Goal: Task Accomplishment & Management: Use online tool/utility

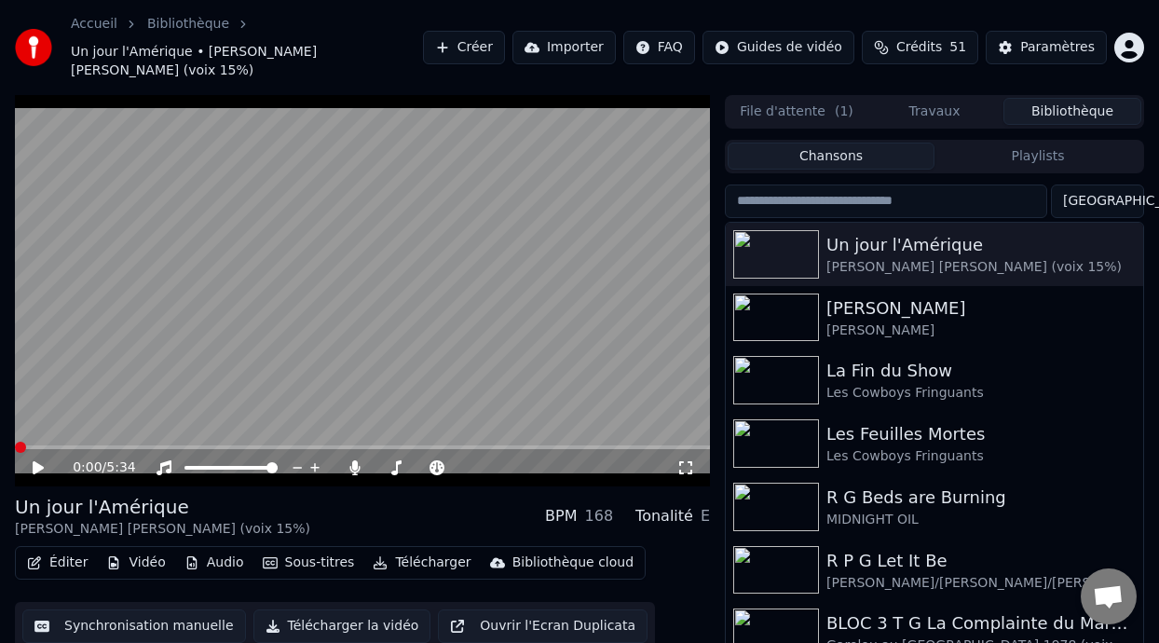
scroll to position [42, 0]
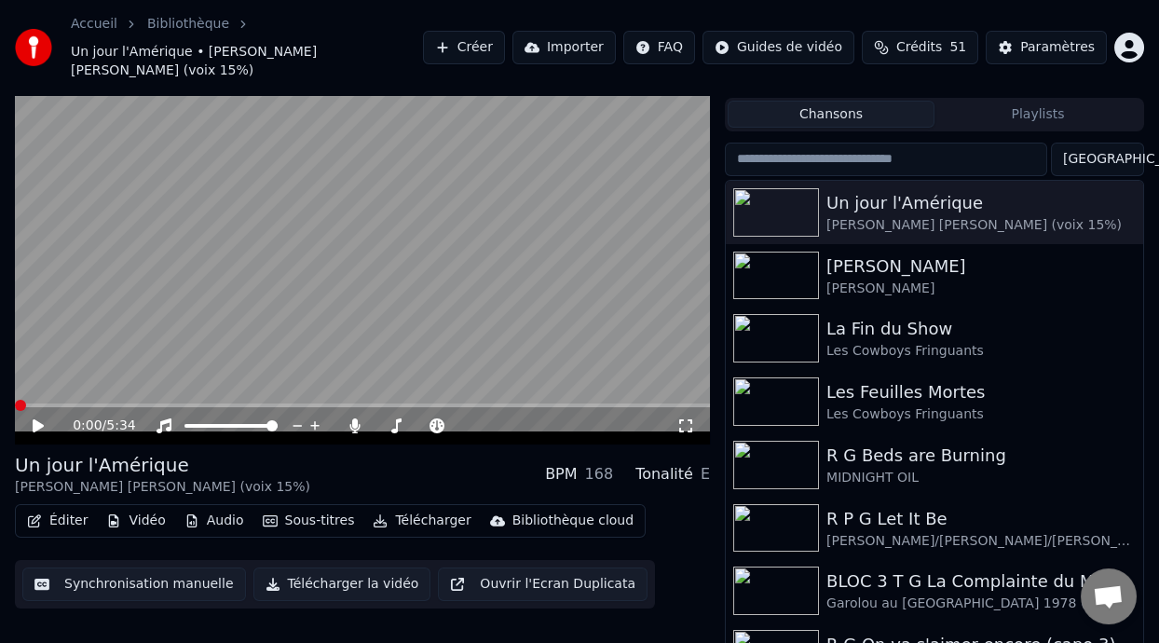
click at [38, 419] on icon at bounding box center [38, 425] width 11 height 13
click at [93, 400] on span at bounding box center [97, 405] width 11 height 11
click at [36, 420] on icon at bounding box center [38, 425] width 9 height 11
click at [36, 419] on icon at bounding box center [38, 425] width 11 height 13
click at [32, 418] on icon at bounding box center [51, 425] width 43 height 15
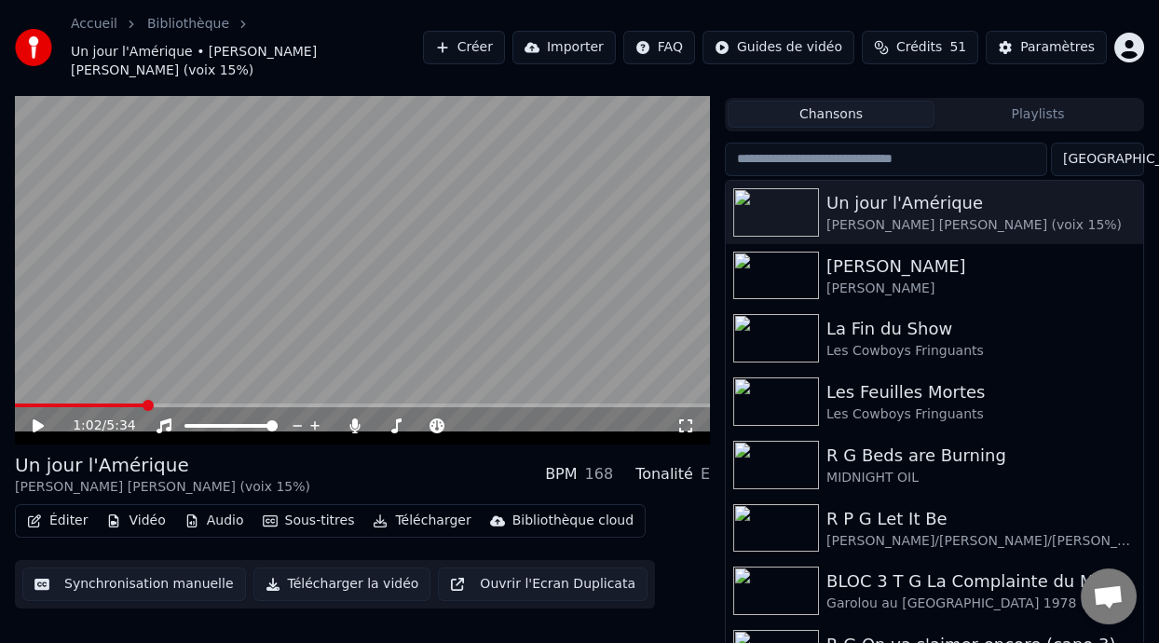
click at [65, 508] on button "Éditer" at bounding box center [57, 521] width 75 height 26
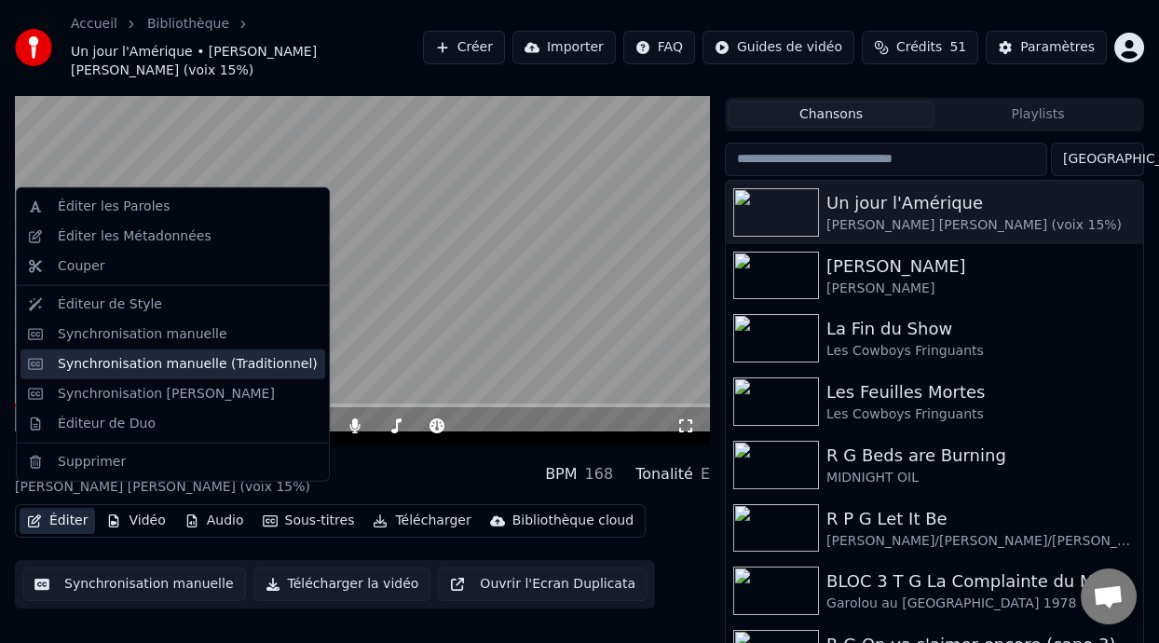
click at [202, 368] on div "Synchronisation manuelle (Traditionnel)" at bounding box center [188, 364] width 260 height 19
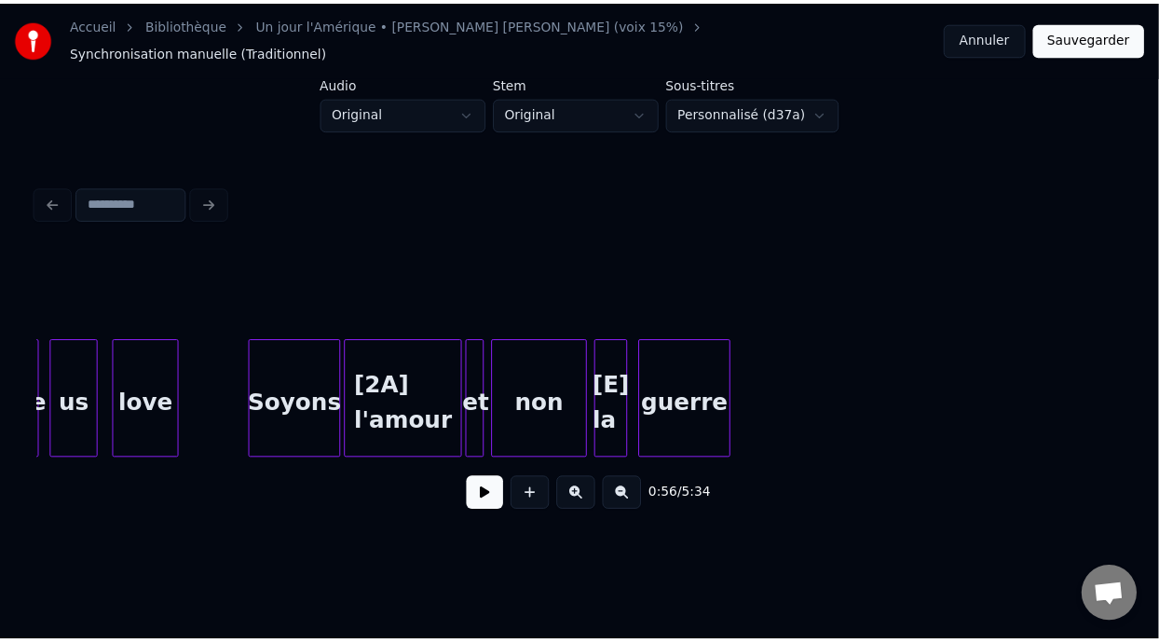
scroll to position [0, 12582]
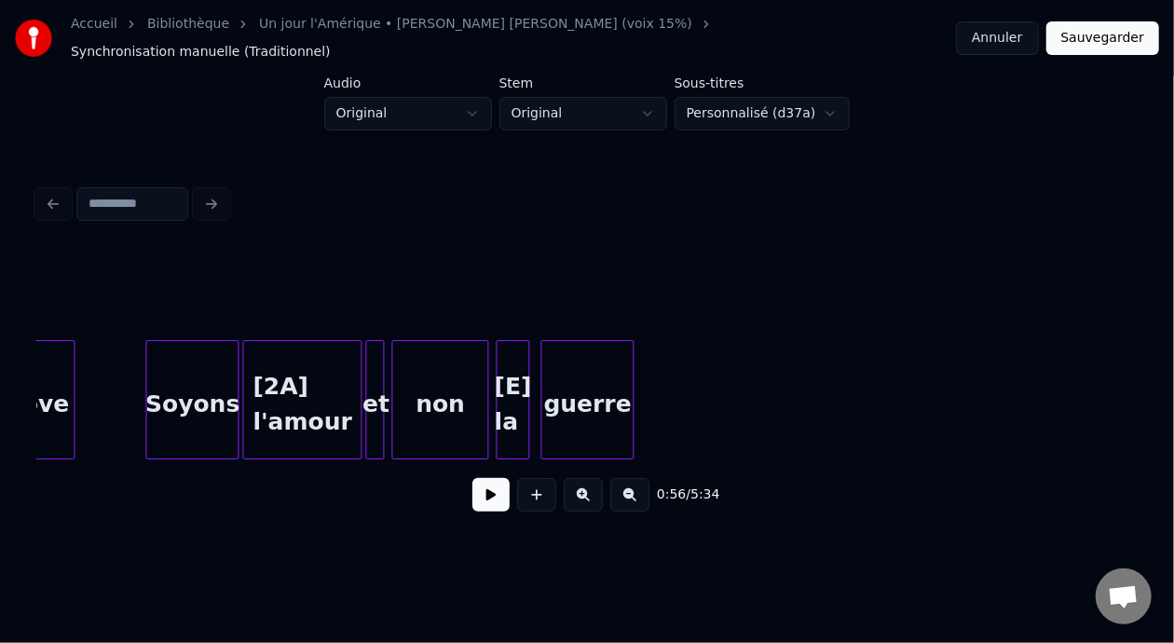
click at [605, 387] on div "guerre" at bounding box center [586, 404] width 91 height 127
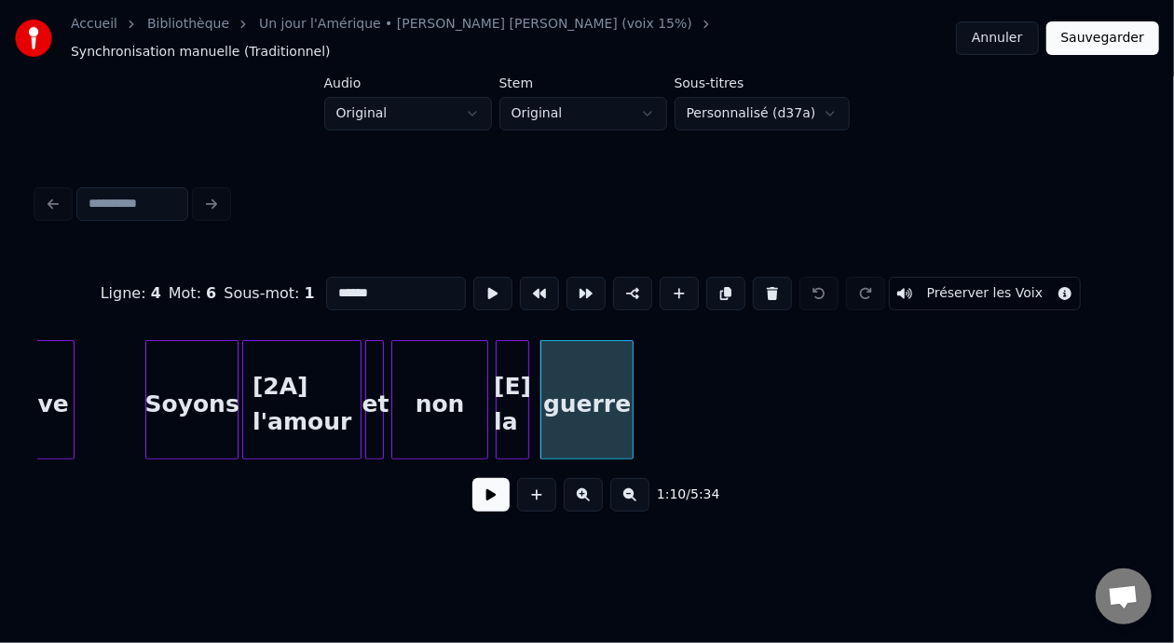
click at [334, 277] on input "******" at bounding box center [396, 294] width 140 height 34
type input "*"
type input "****"
click at [1124, 41] on button "Sauvegarder" at bounding box center [1102, 38] width 113 height 34
